Goal: Information Seeking & Learning: Learn about a topic

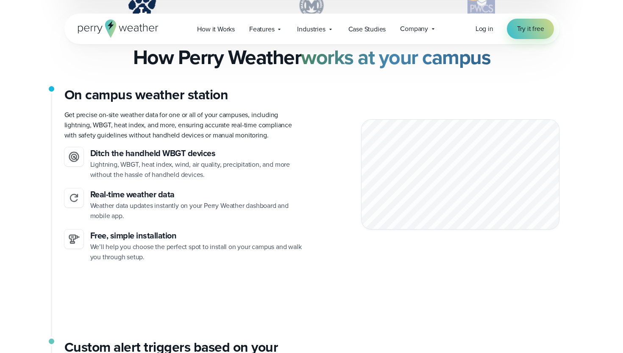
scroll to position [1824, 0]
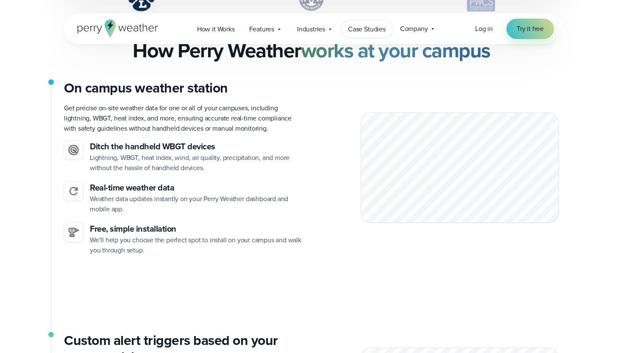
click at [372, 29] on span "Case Studies" at bounding box center [367, 29] width 38 height 10
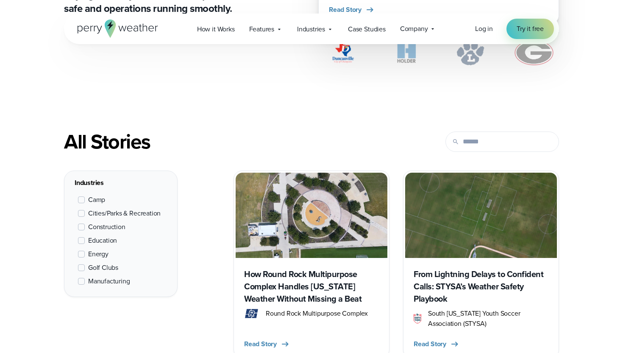
scroll to position [257, 0]
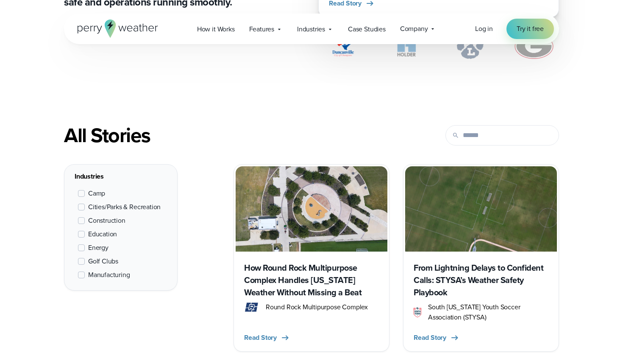
click at [80, 234] on span at bounding box center [81, 234] width 7 height 7
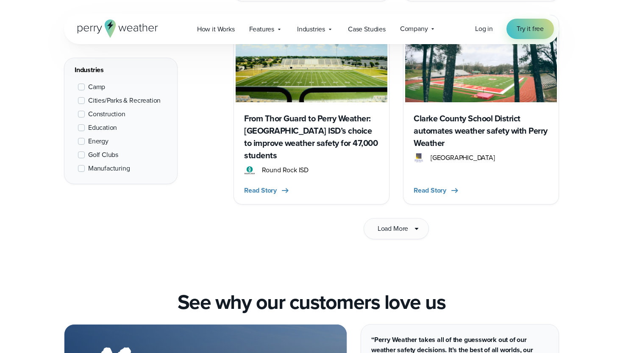
scroll to position [1413, 0]
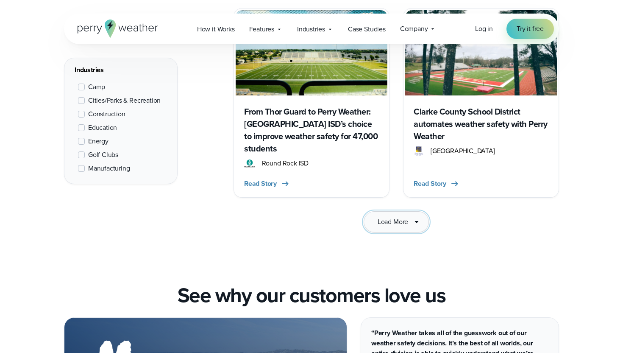
click at [402, 211] on button "Load More" at bounding box center [396, 221] width 65 height 21
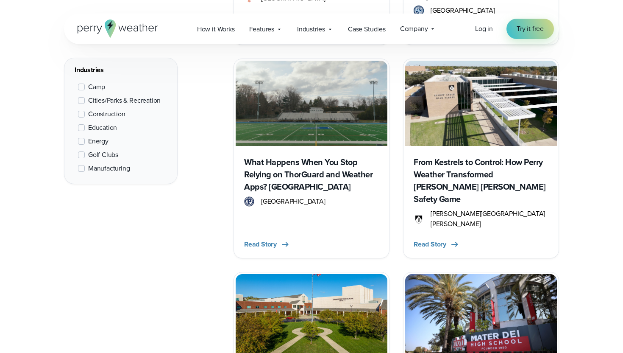
scroll to position [743, 0]
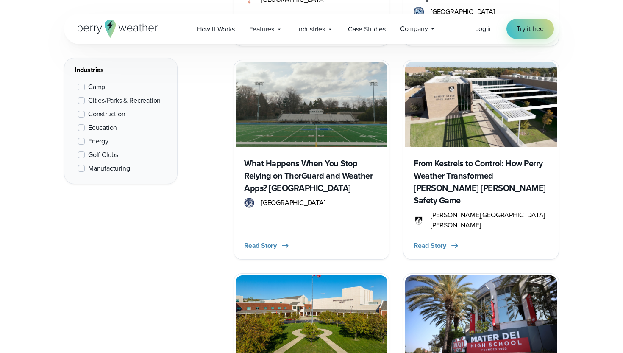
click at [296, 180] on h3 "What Happens When You Stop Relying on ThorGuard and Weather Apps? Ask Paramus H…" at bounding box center [311, 175] width 135 height 37
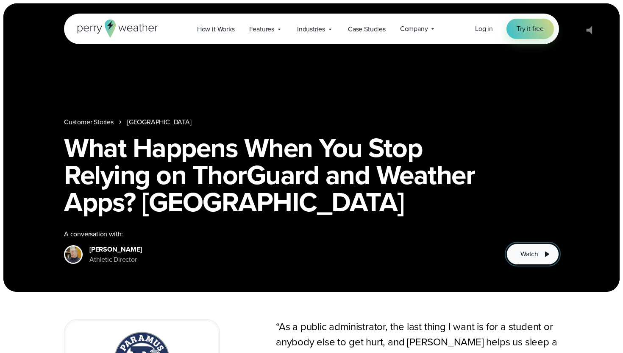
click at [534, 254] on span "Watch" at bounding box center [530, 254] width 18 height 10
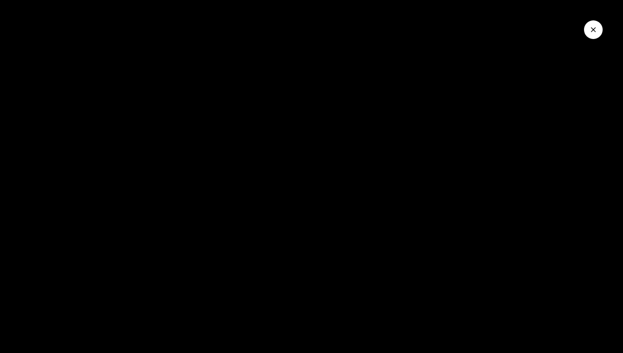
click at [451, 267] on div at bounding box center [311, 176] width 623 height 353
click at [591, 31] on icon "Close Video" at bounding box center [594, 29] width 8 height 8
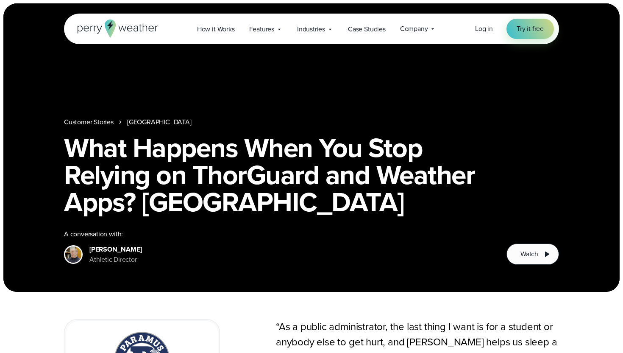
click at [355, 234] on div "A conversation with:" at bounding box center [278, 234] width 429 height 10
click at [254, 201] on h1 "What Happens When You Stop Relying on ThorGuard and Weather Apps? Ask Paramus H…" at bounding box center [311, 174] width 495 height 81
